Goal: Find contact information

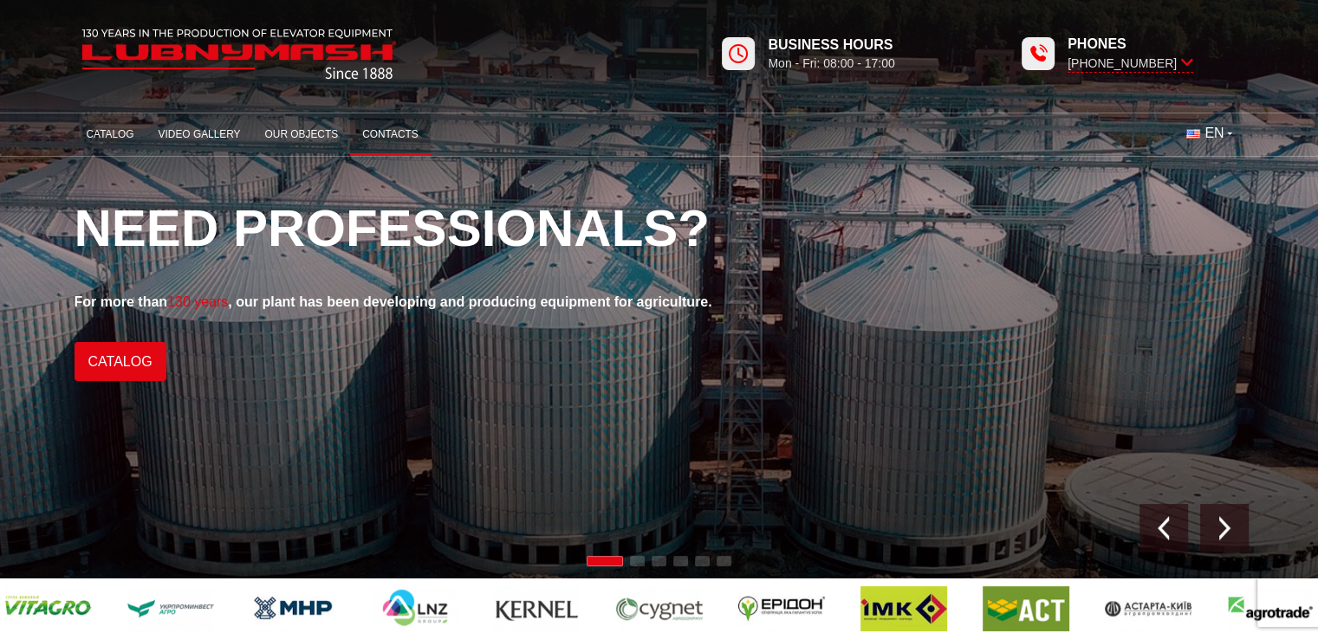
click at [381, 136] on link "Contacts" at bounding box center [390, 135] width 81 height 34
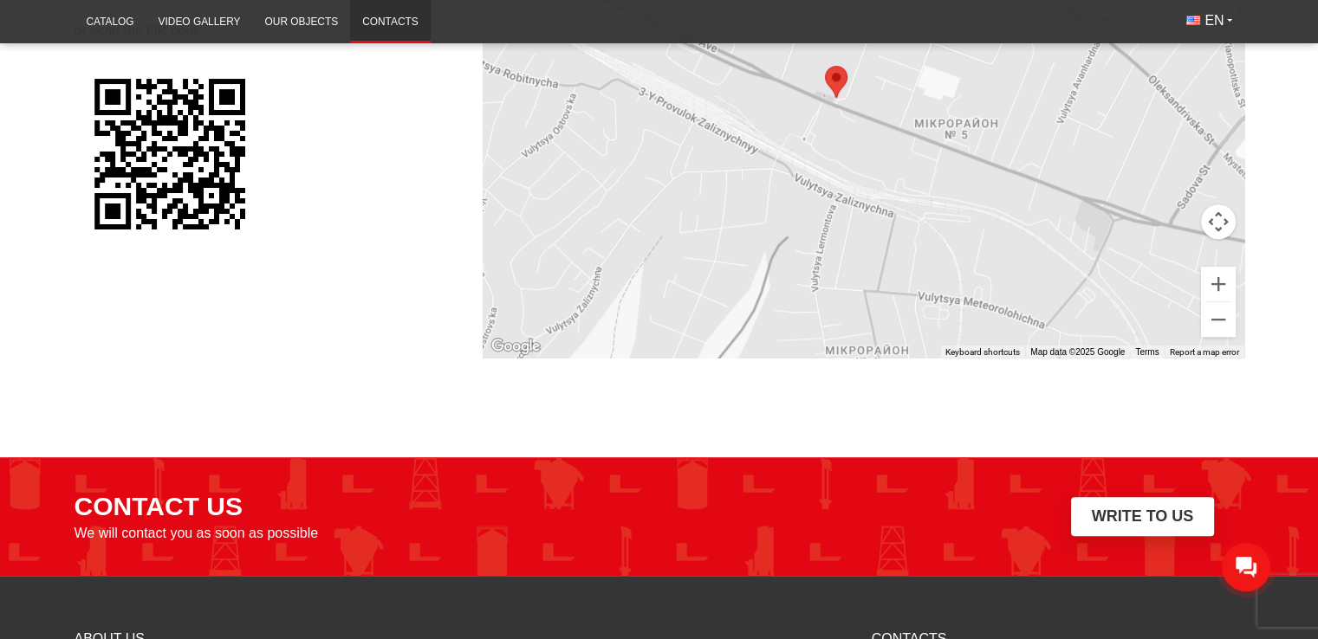
scroll to position [953, 0]
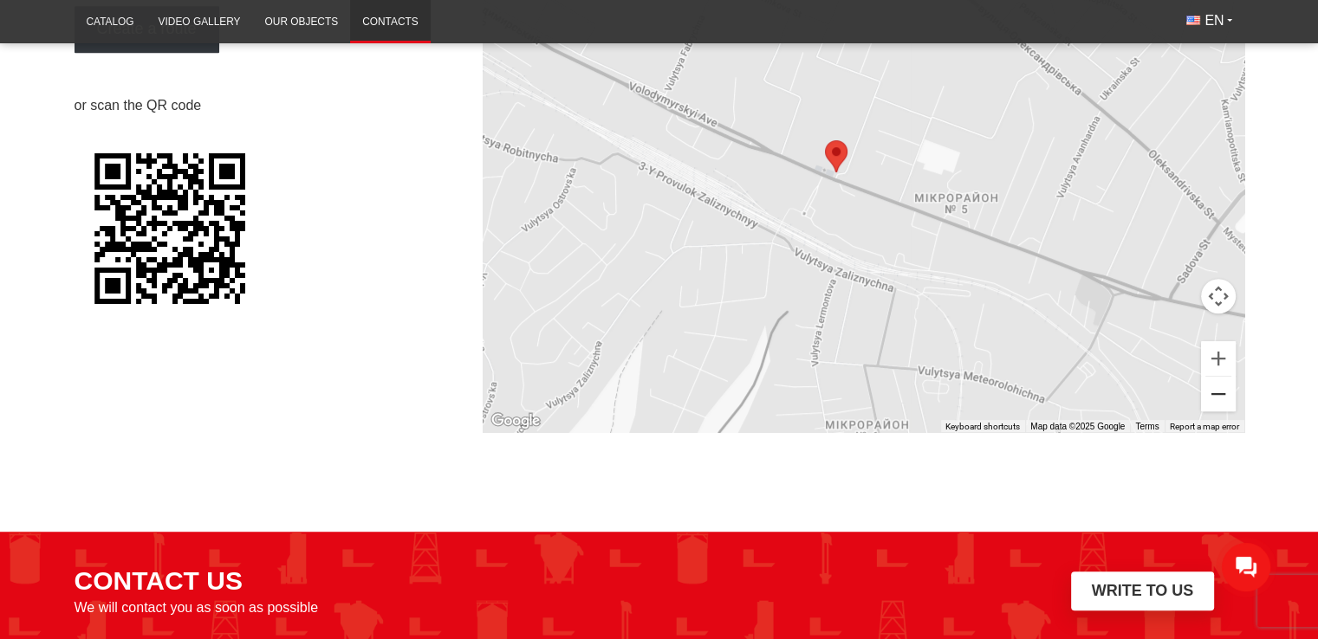
click at [1216, 392] on button "Zoom out" at bounding box center [1218, 394] width 35 height 35
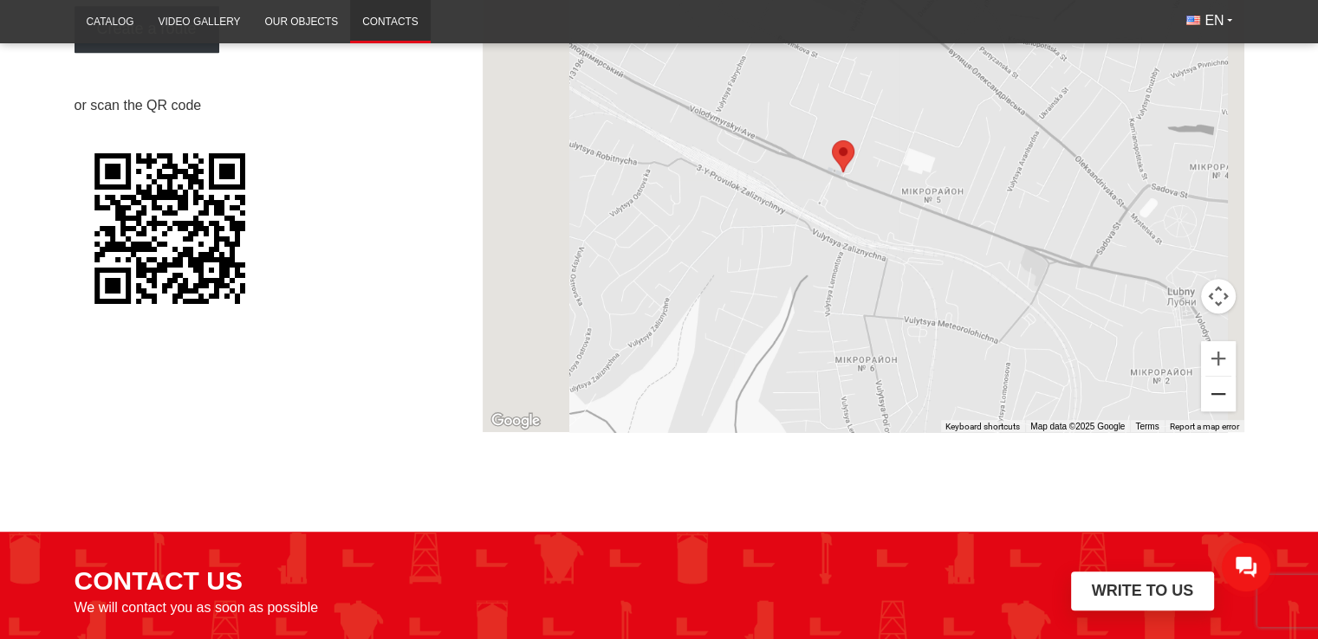
click at [1216, 392] on button "Zoom out" at bounding box center [1218, 394] width 35 height 35
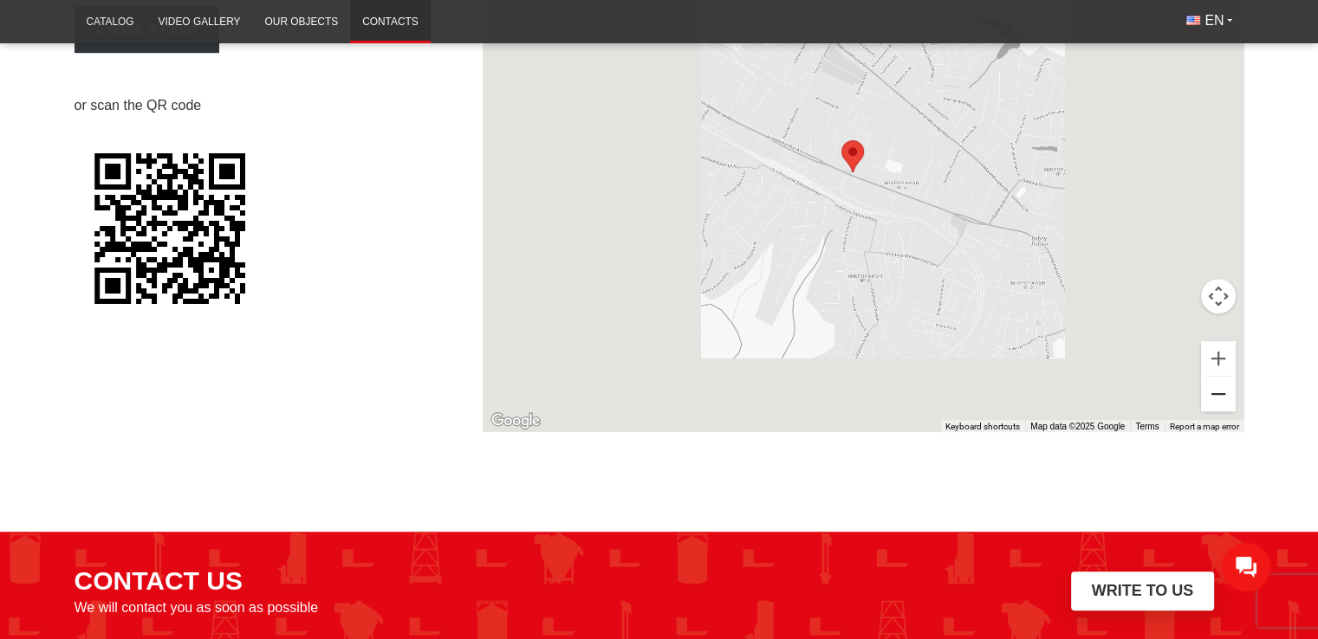
click at [1216, 392] on button "Zoom out" at bounding box center [1218, 394] width 35 height 35
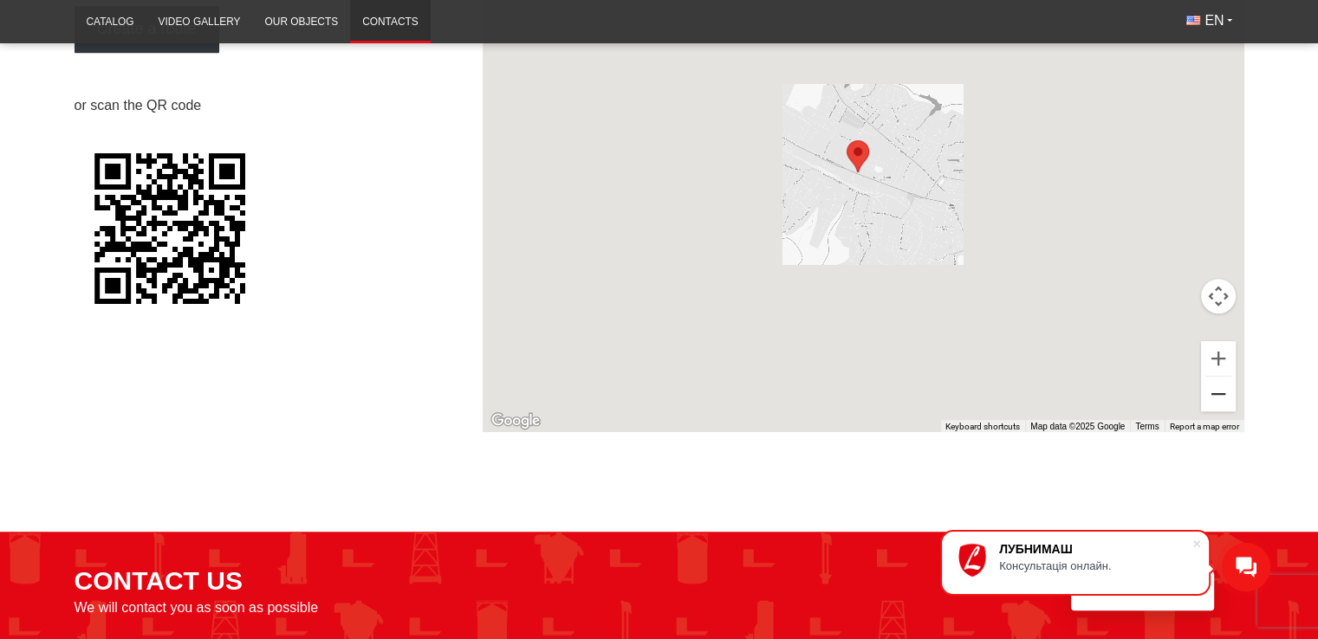
click at [1216, 392] on button "Zoom out" at bounding box center [1218, 394] width 35 height 35
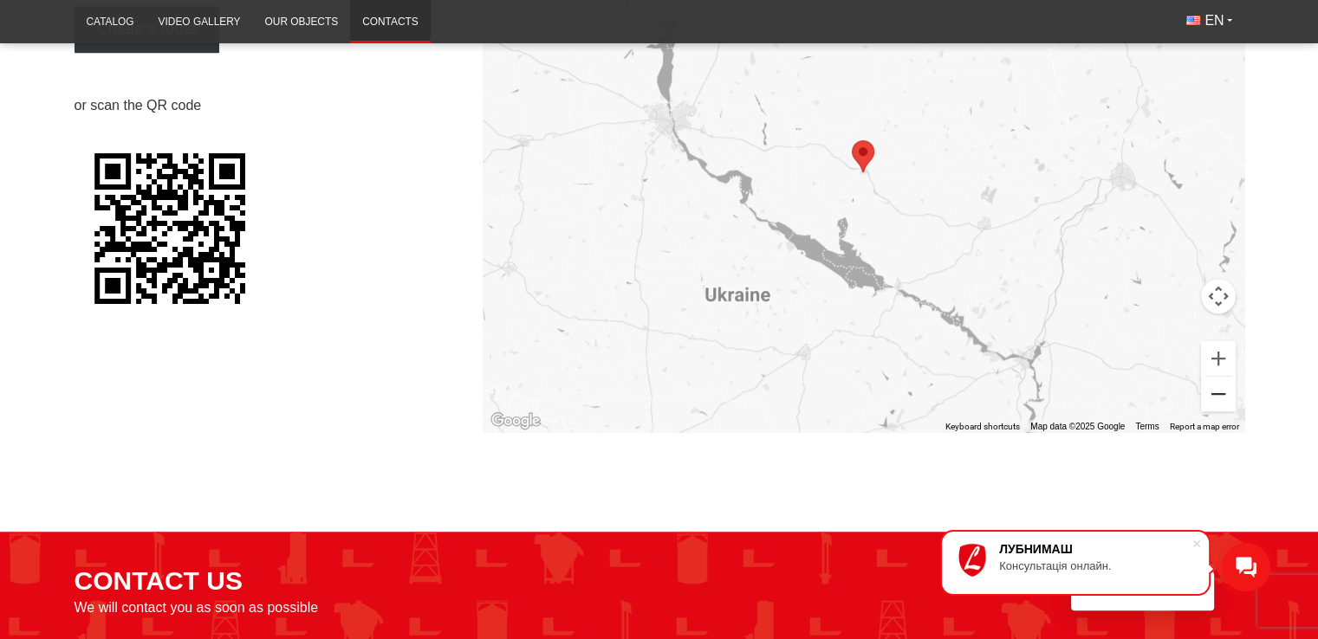
click at [1222, 392] on button "Zoom out" at bounding box center [1218, 394] width 35 height 35
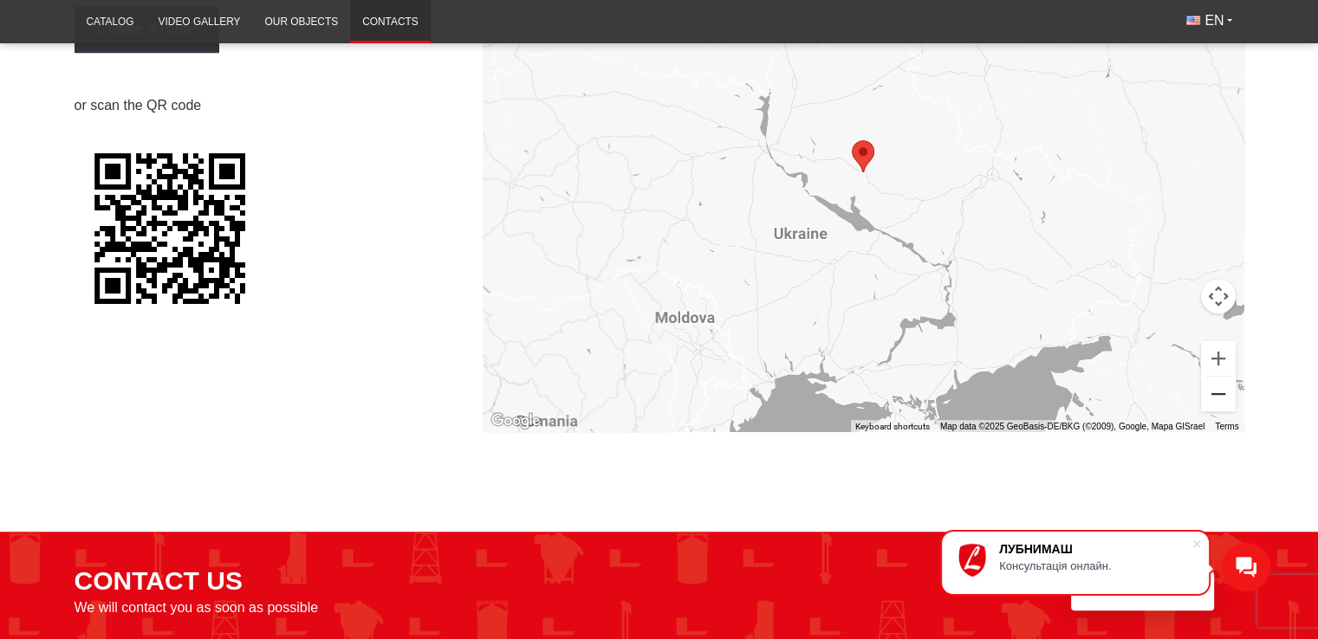
click at [1217, 394] on button "Zoom out" at bounding box center [1218, 394] width 35 height 35
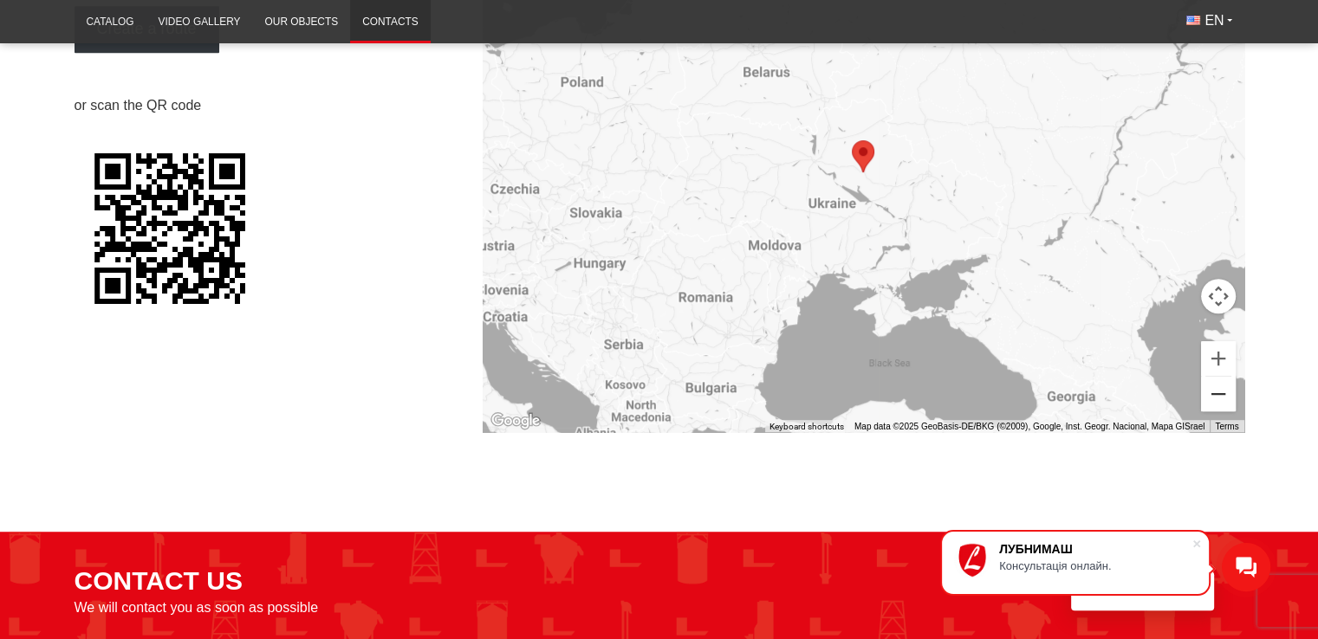
click at [1217, 394] on button "Zoom out" at bounding box center [1218, 394] width 35 height 35
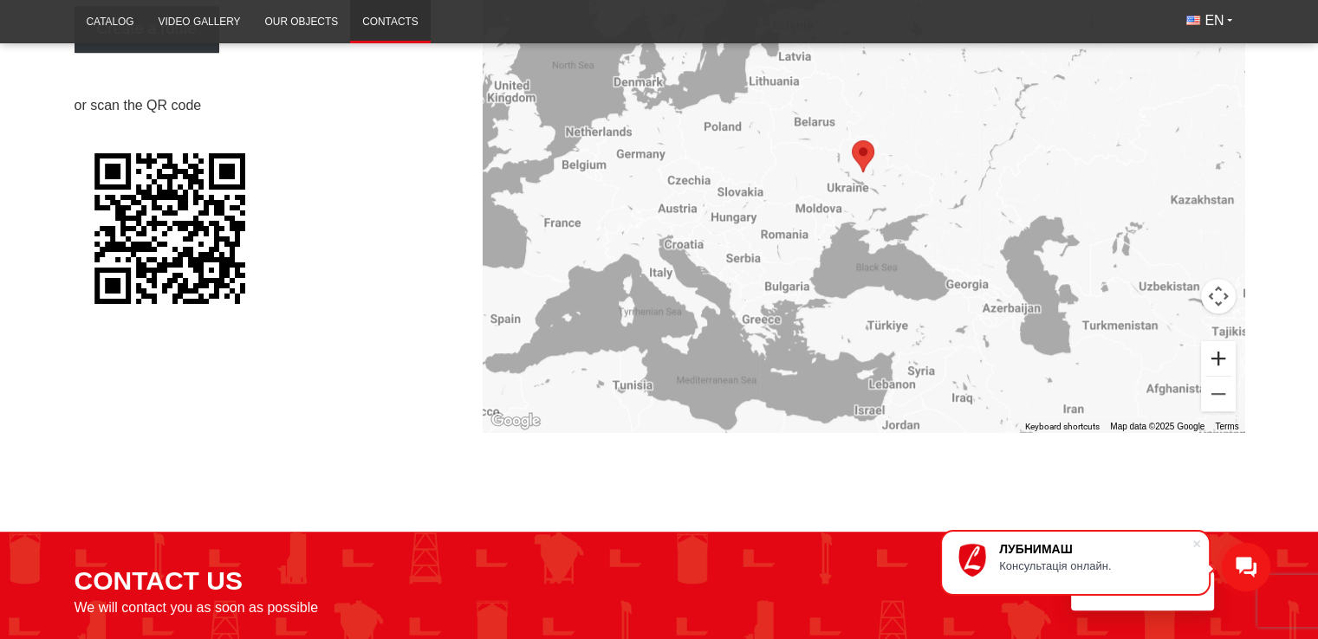
click at [1220, 359] on button "Zoom in" at bounding box center [1218, 358] width 35 height 35
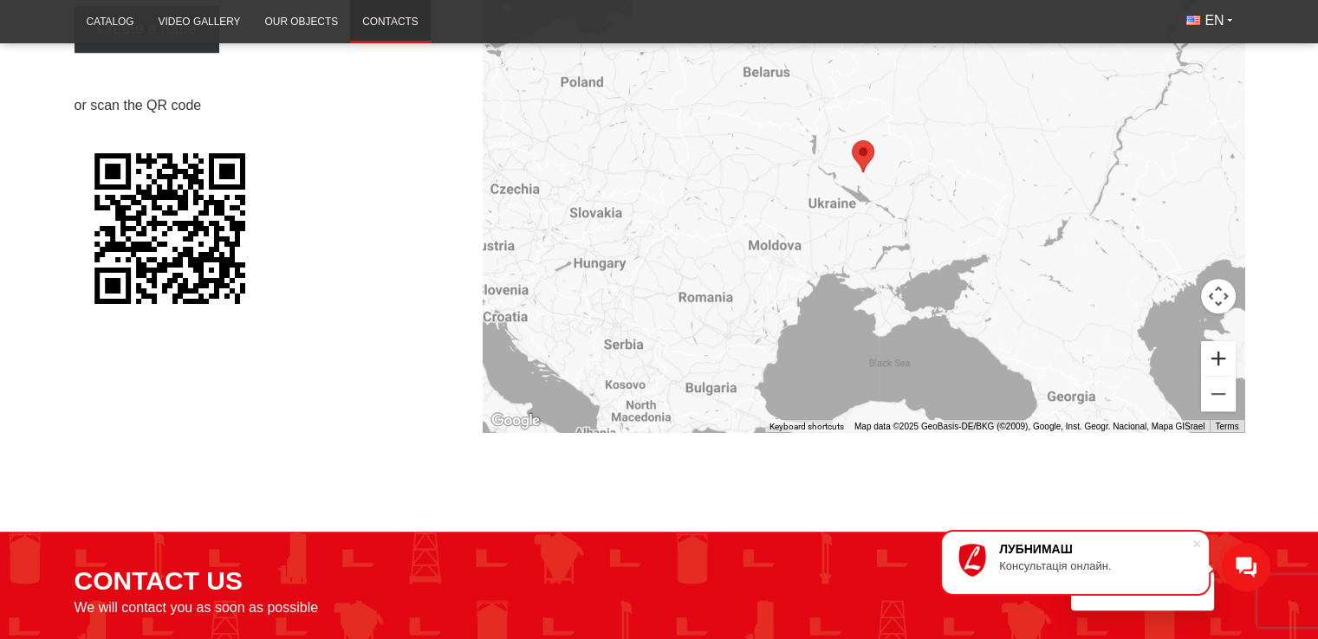
click at [1220, 359] on button "Zoom in" at bounding box center [1218, 358] width 35 height 35
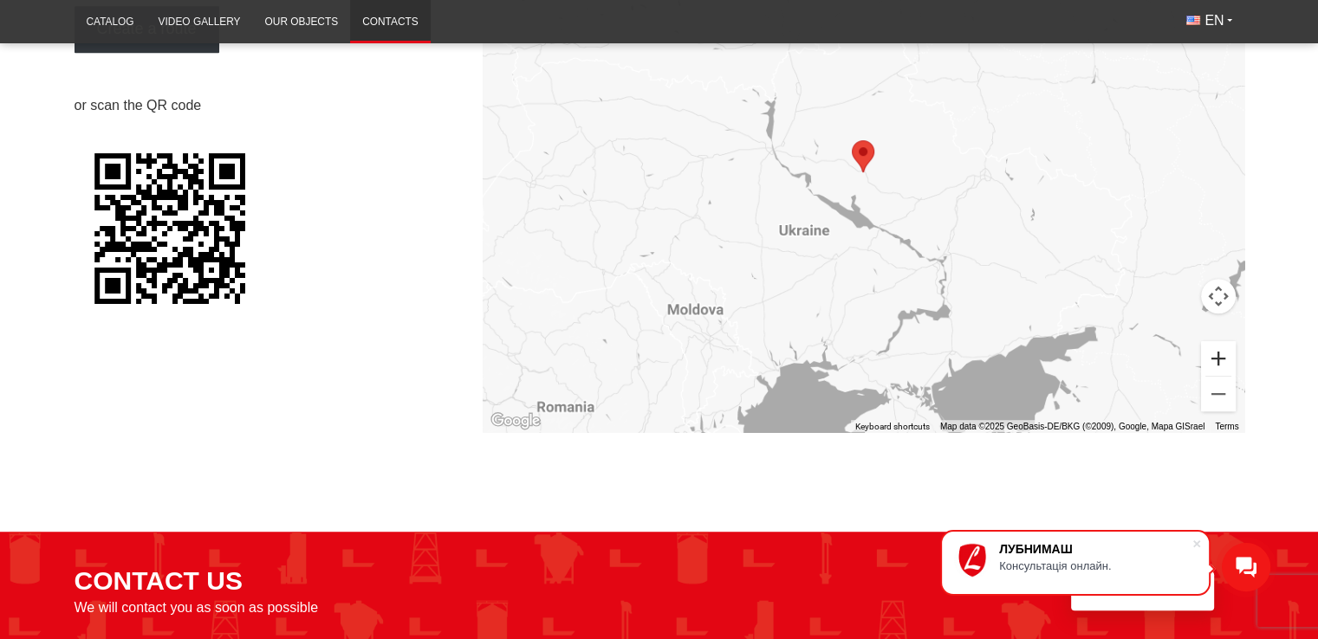
click at [1220, 359] on button "Zoom in" at bounding box center [1218, 358] width 35 height 35
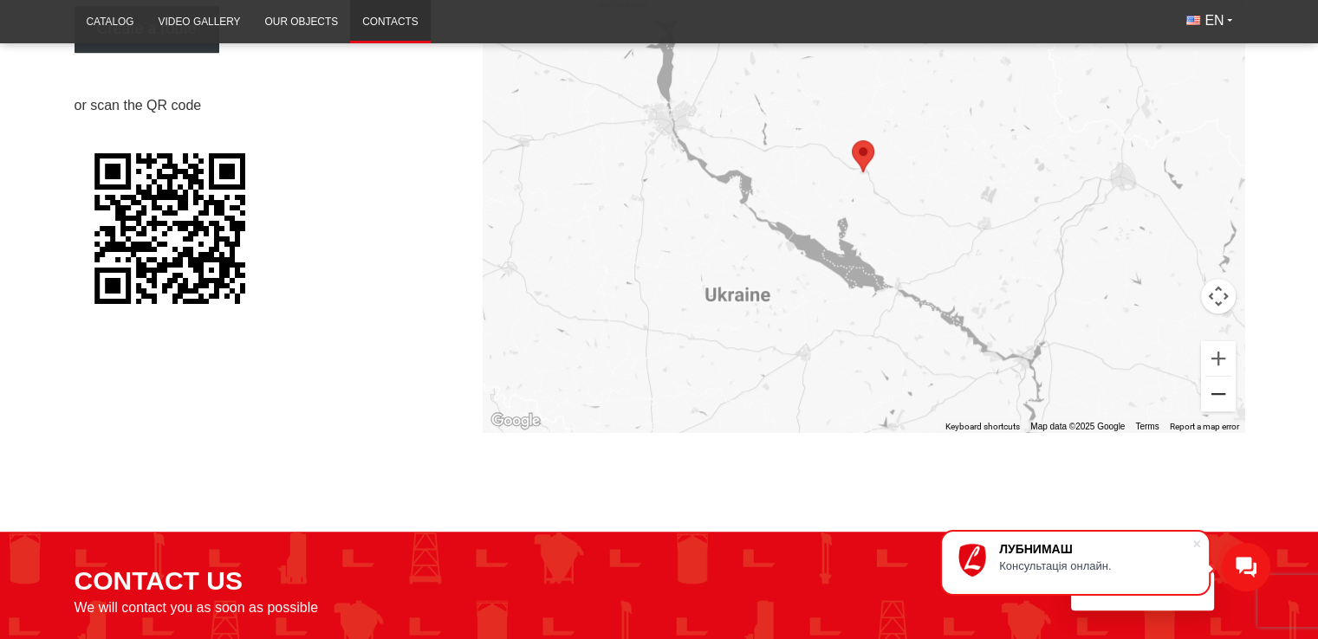
click at [1203, 399] on button "Zoom out" at bounding box center [1218, 394] width 35 height 35
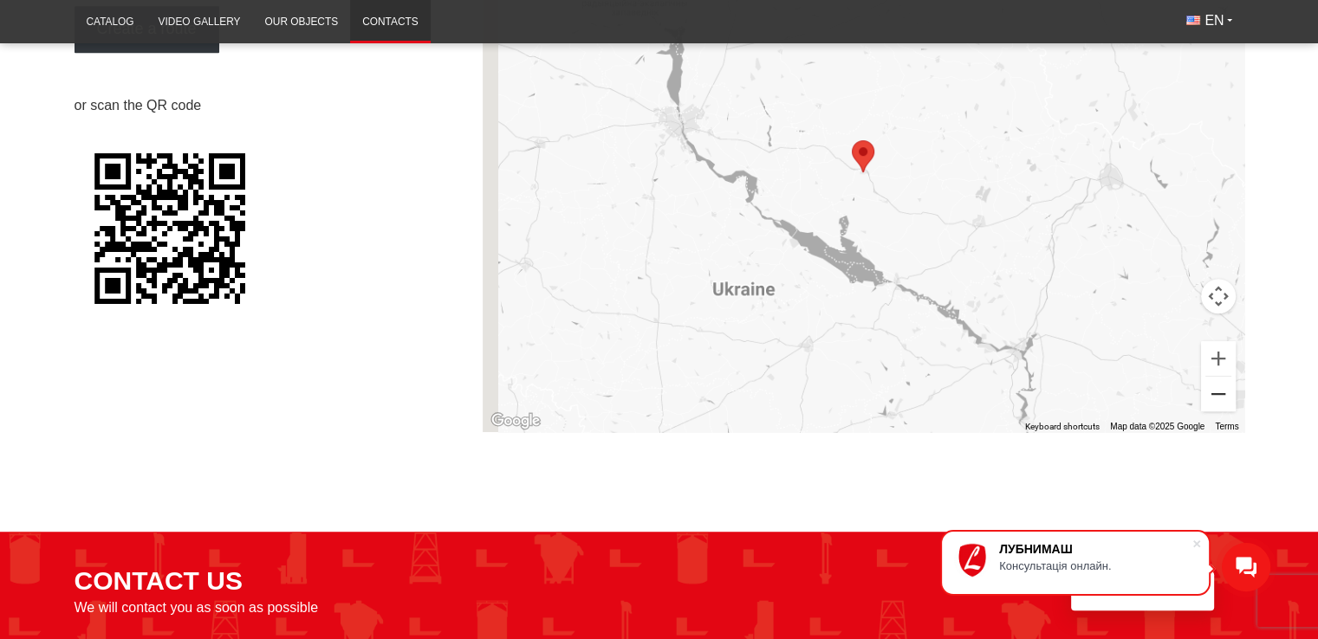
click at [1203, 399] on button "Zoom out" at bounding box center [1218, 394] width 35 height 35
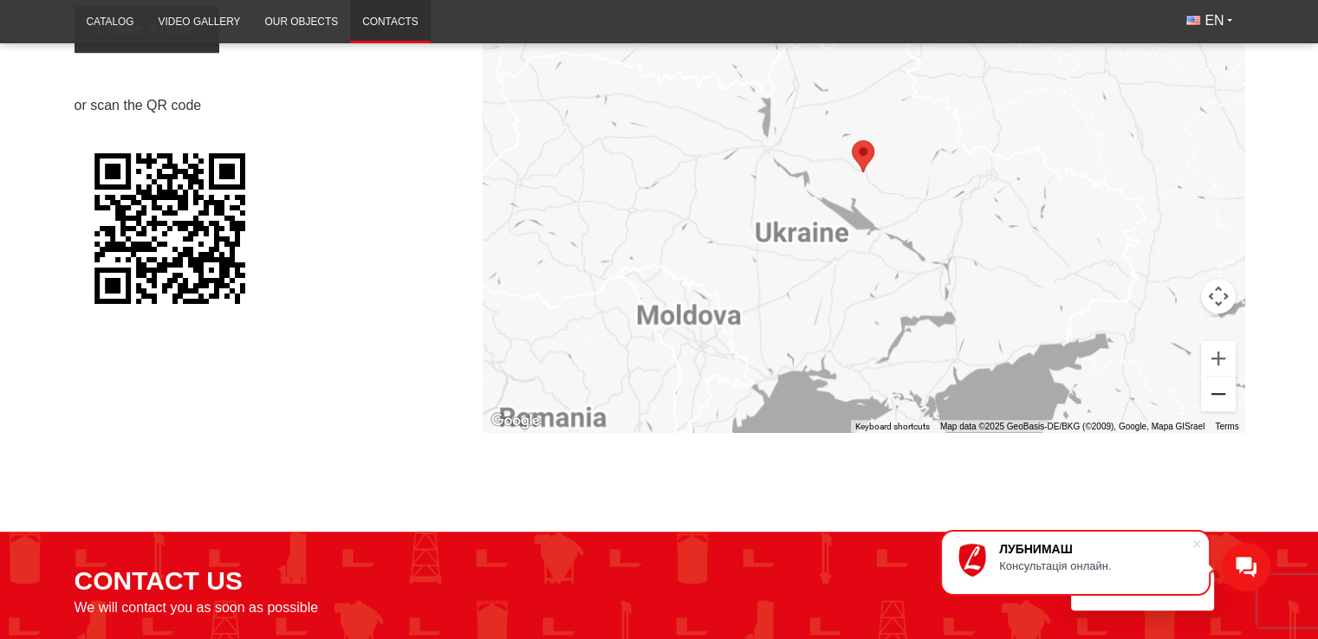
click at [1203, 399] on button "Zoom out" at bounding box center [1218, 394] width 35 height 35
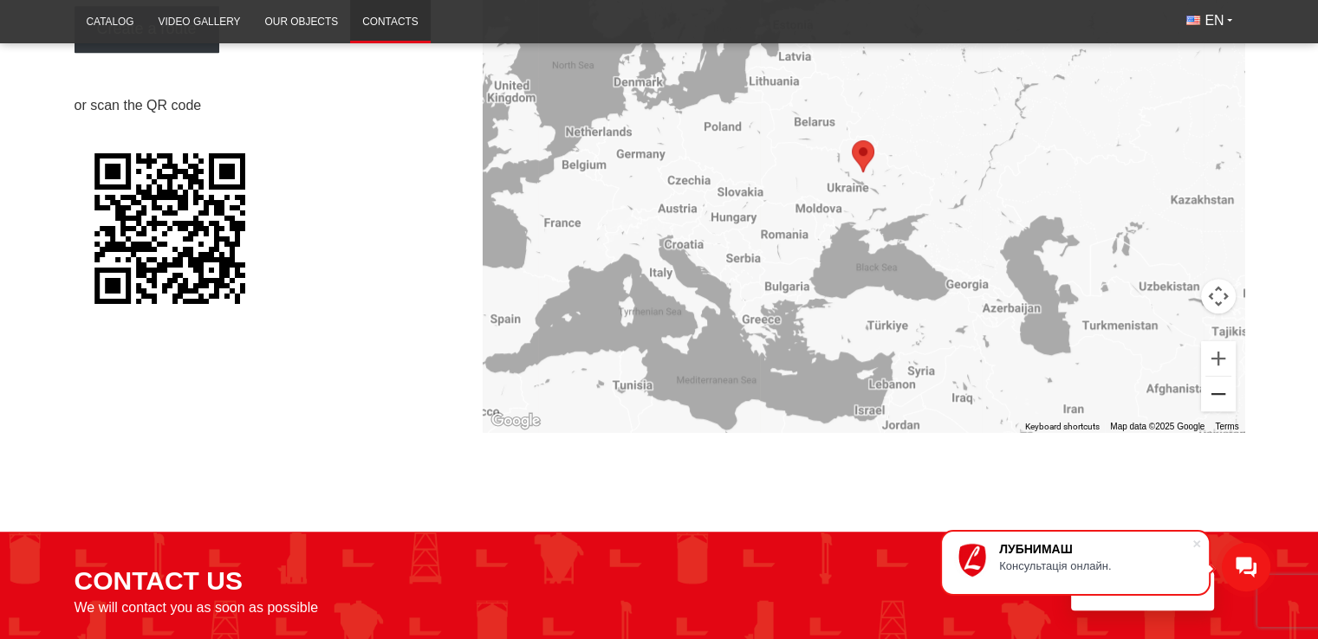
click at [1203, 399] on button "Zoom out" at bounding box center [1218, 394] width 35 height 35
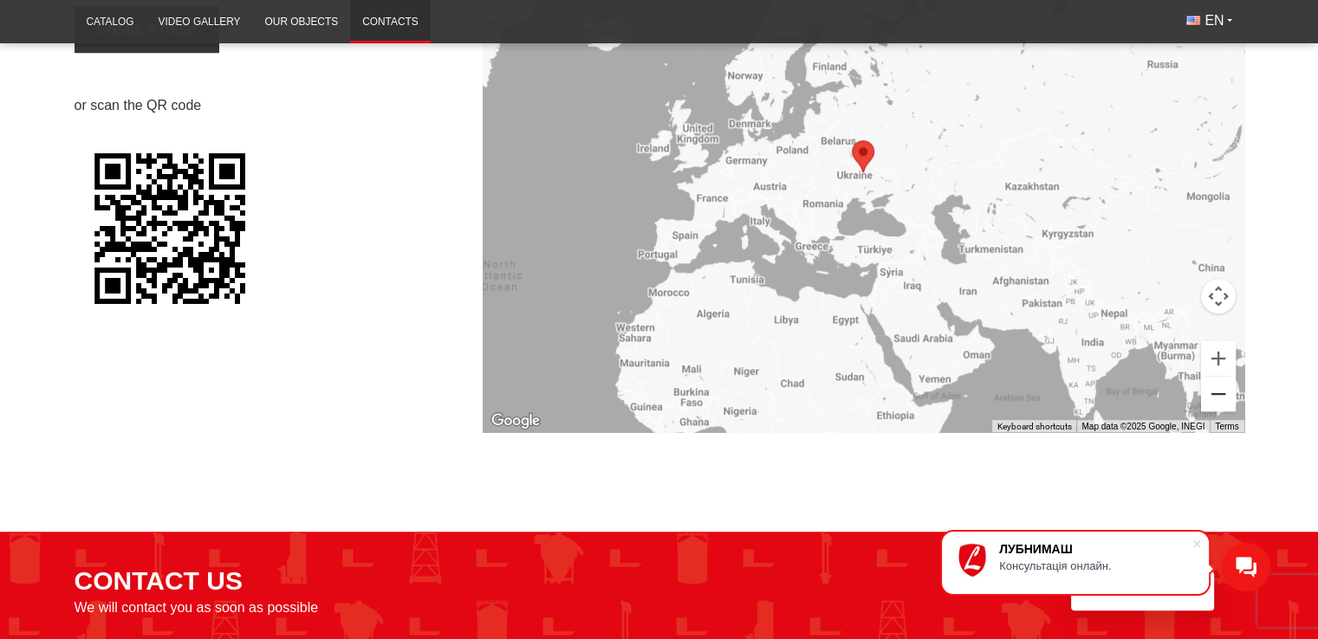
click at [1203, 399] on button "Zoom out" at bounding box center [1218, 394] width 35 height 35
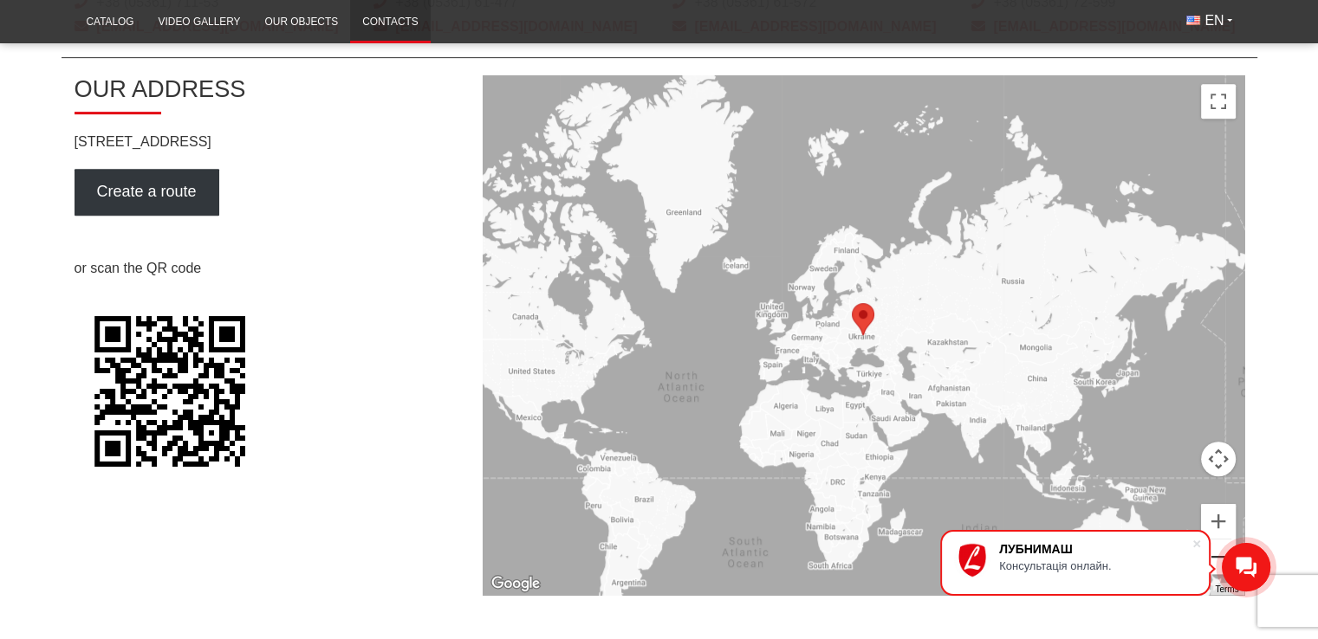
scroll to position [780, 0]
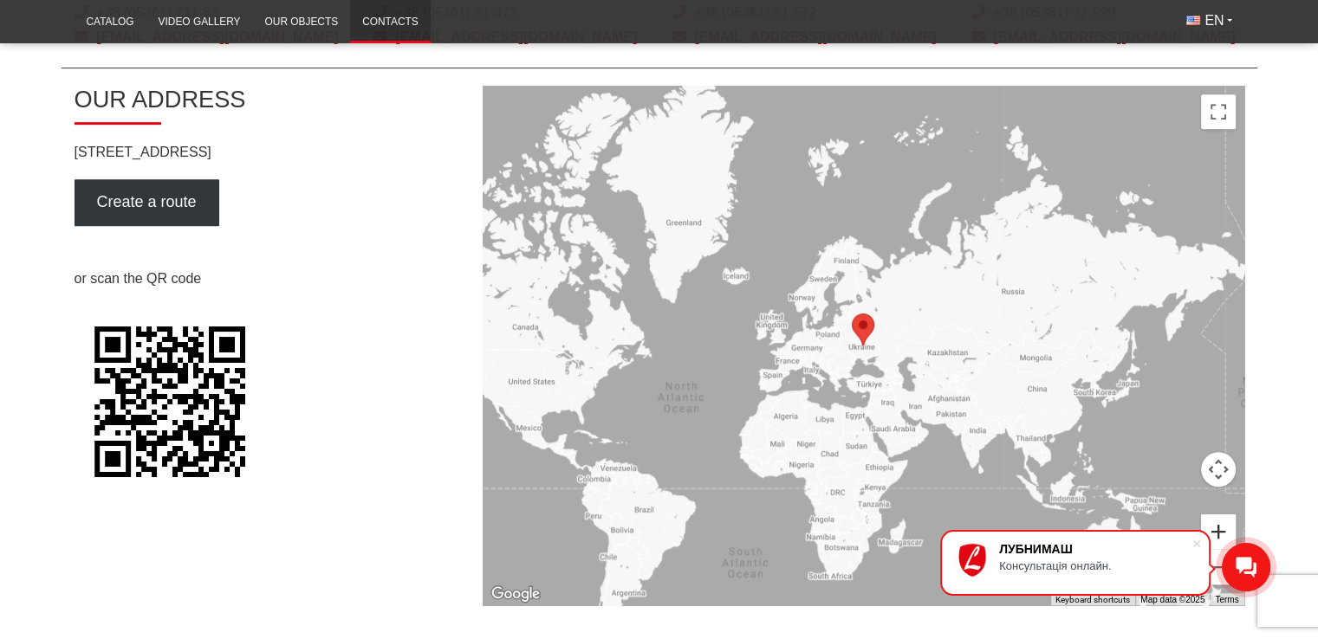
click at [1225, 543] on div at bounding box center [1246, 567] width 49 height 49
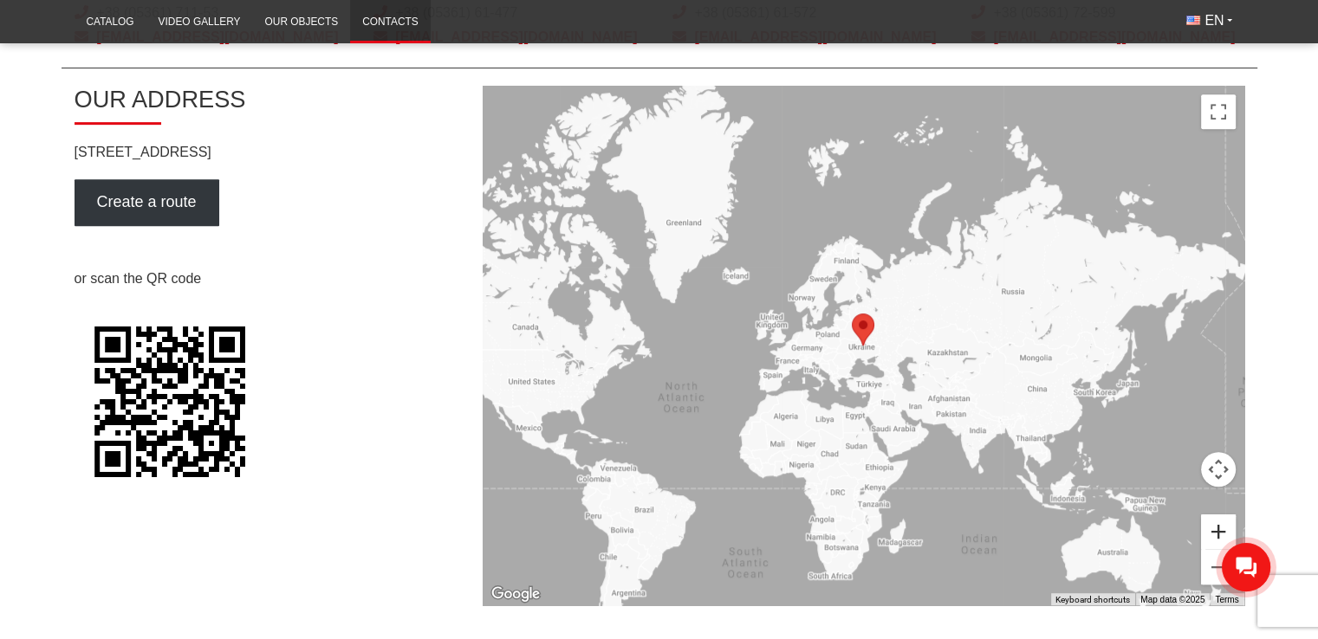
click at [1210, 528] on button "Zoom in" at bounding box center [1218, 532] width 35 height 35
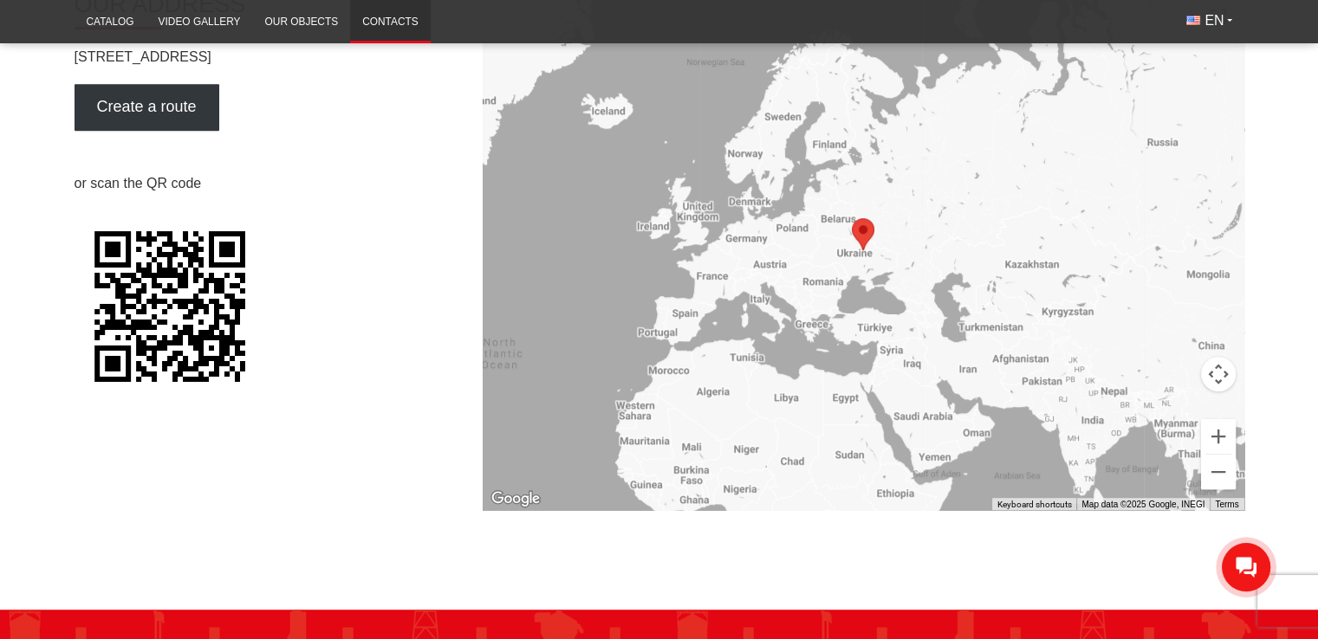
scroll to position [1126, 0]
